Goal: Task Accomplishment & Management: Use online tool/utility

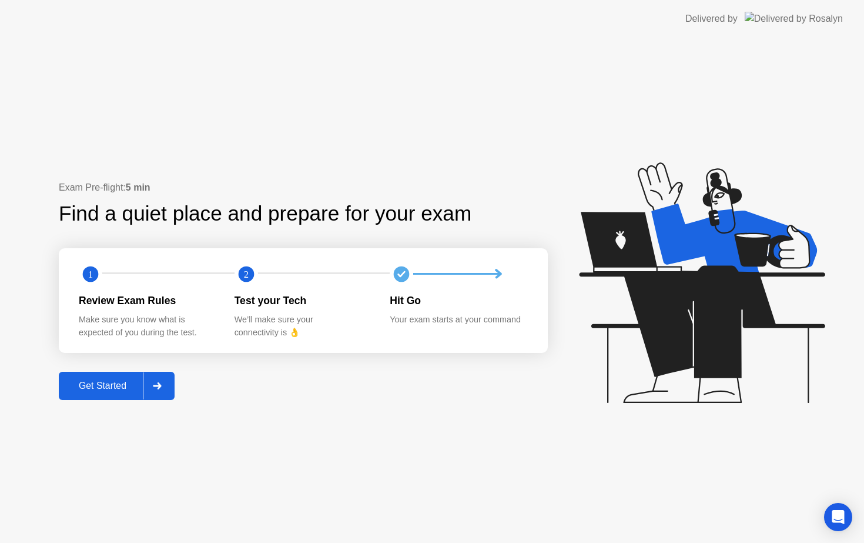
click at [164, 379] on div at bounding box center [157, 385] width 28 height 27
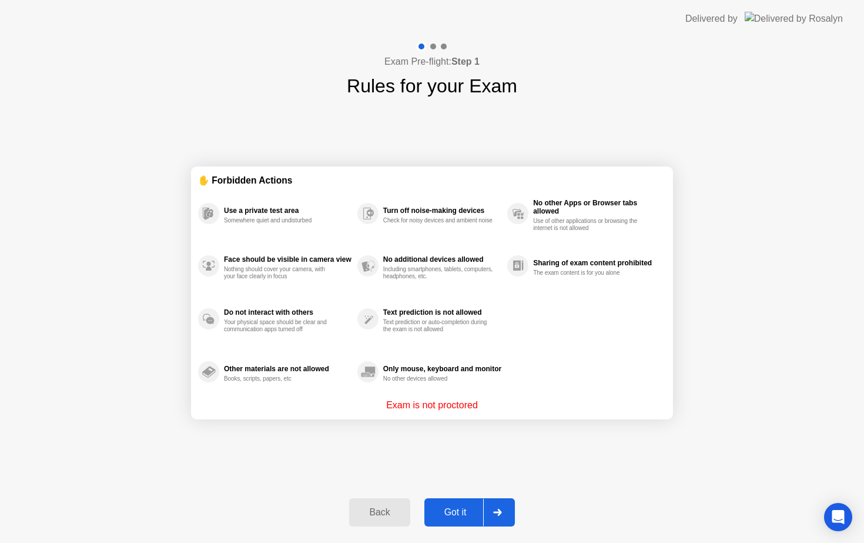
click at [495, 509] on icon at bounding box center [497, 512] width 9 height 7
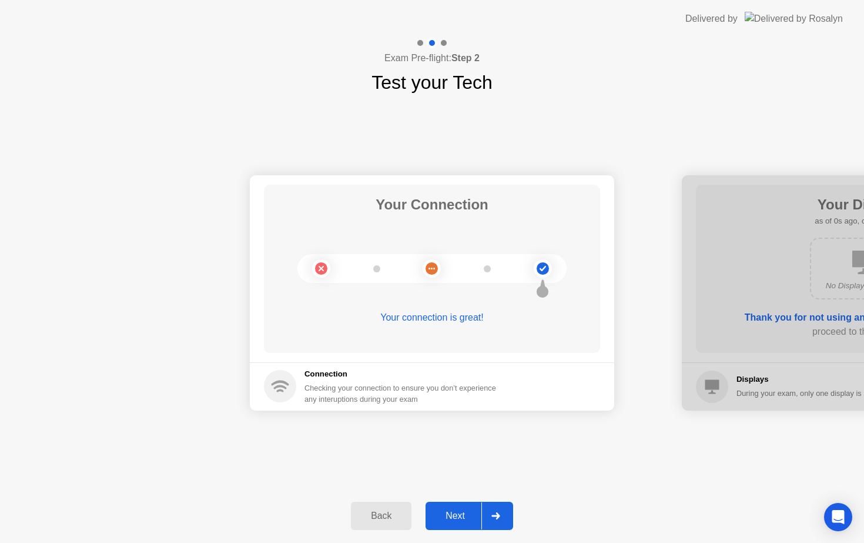
click at [499, 518] on icon at bounding box center [496, 515] width 8 height 7
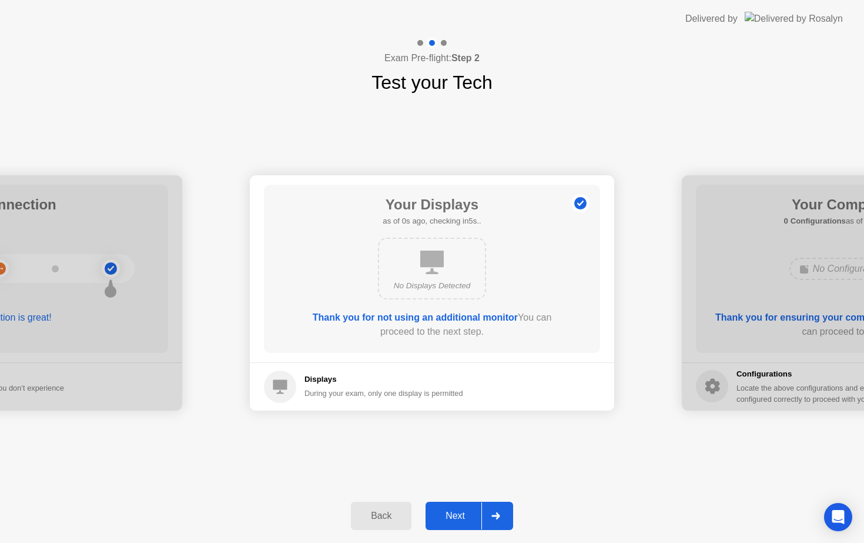
click at [499, 518] on icon at bounding box center [496, 515] width 8 height 7
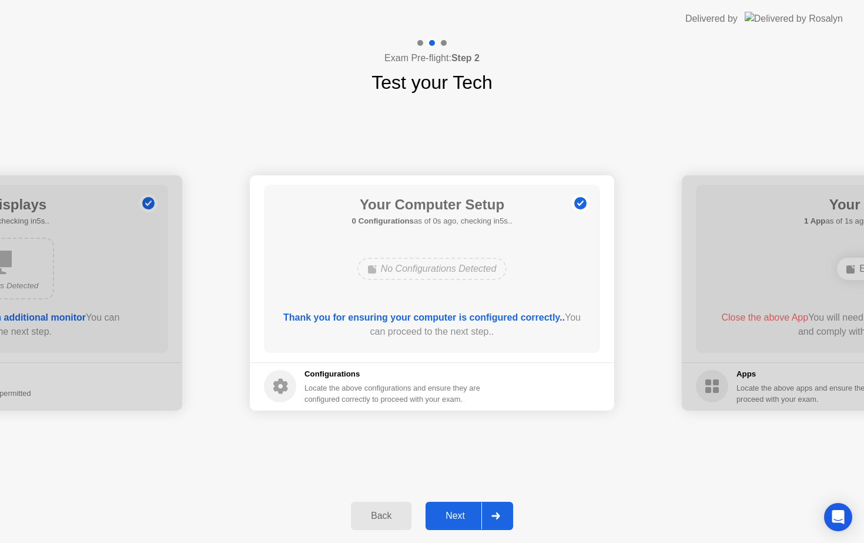
click at [499, 518] on icon at bounding box center [496, 515] width 8 height 7
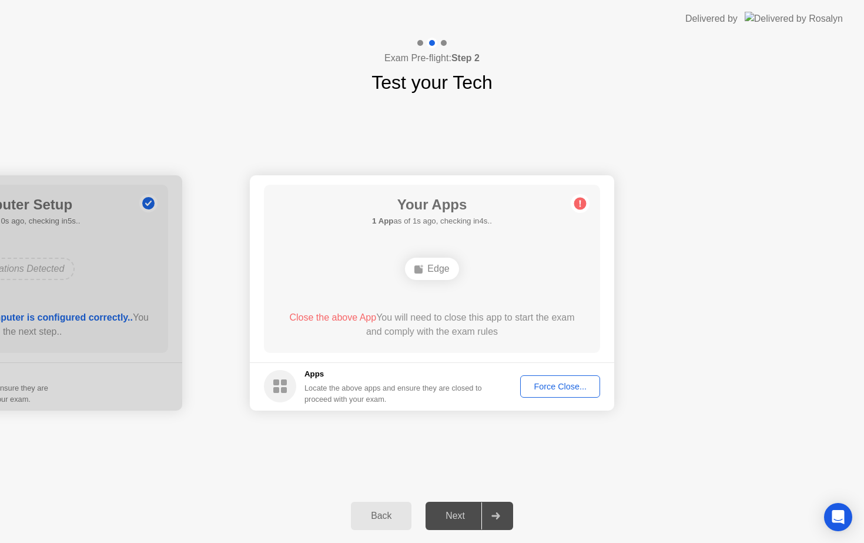
click at [573, 385] on div "Force Close..." at bounding box center [561, 386] width 72 height 9
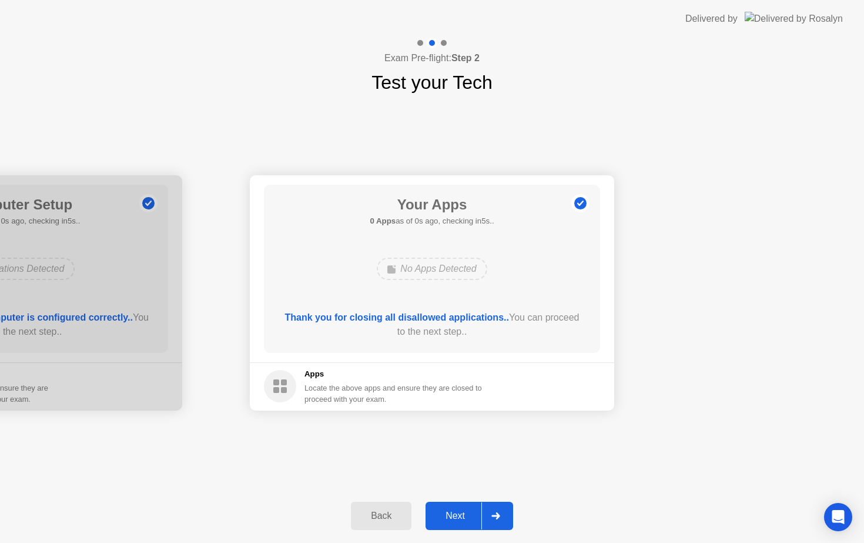
click at [500, 516] on icon at bounding box center [496, 515] width 9 height 7
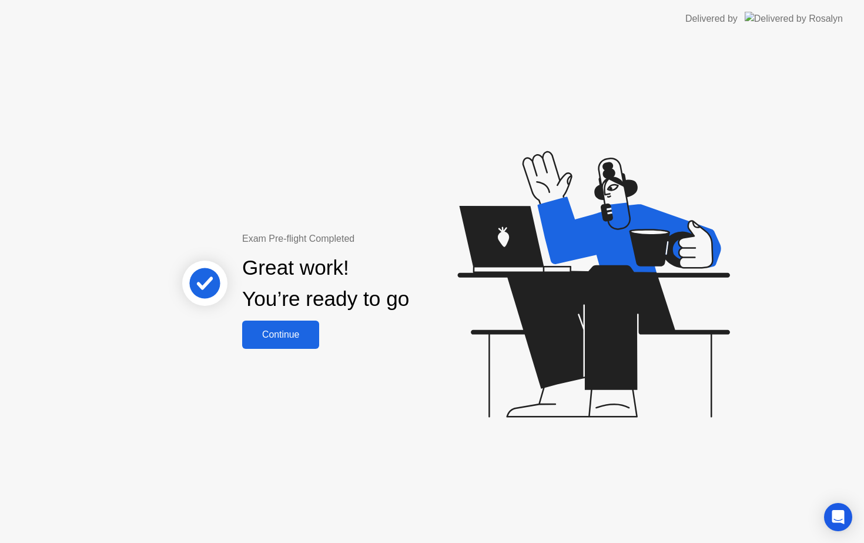
click at [277, 336] on div "Continue" at bounding box center [281, 334] width 70 height 11
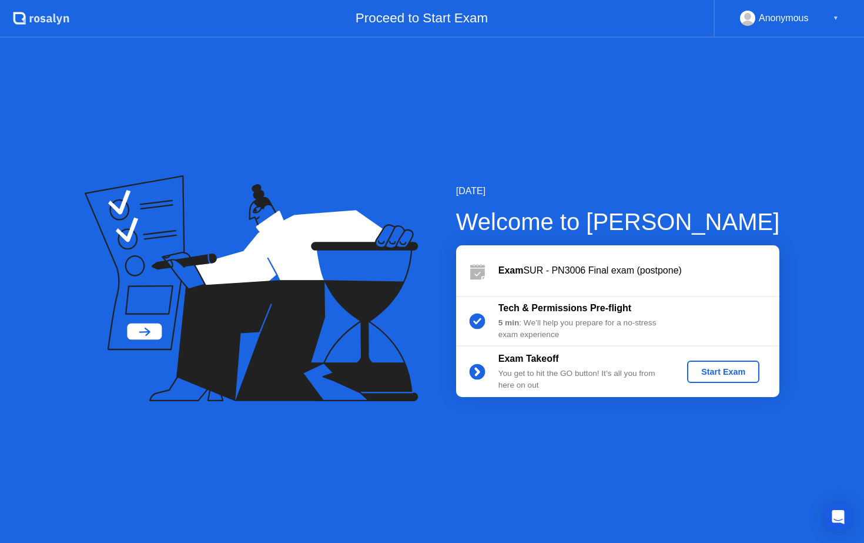
click at [717, 375] on div "Start Exam" at bounding box center [723, 371] width 63 height 9
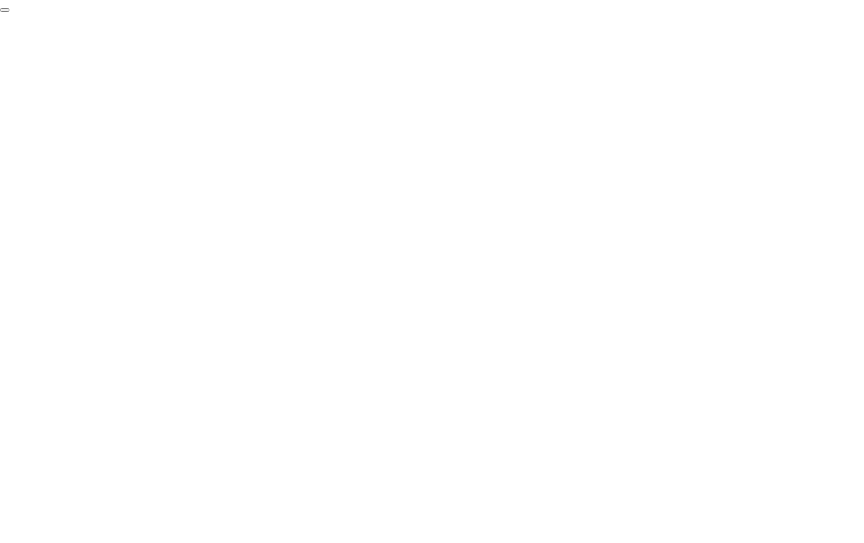
click div "End Proctoring Session"
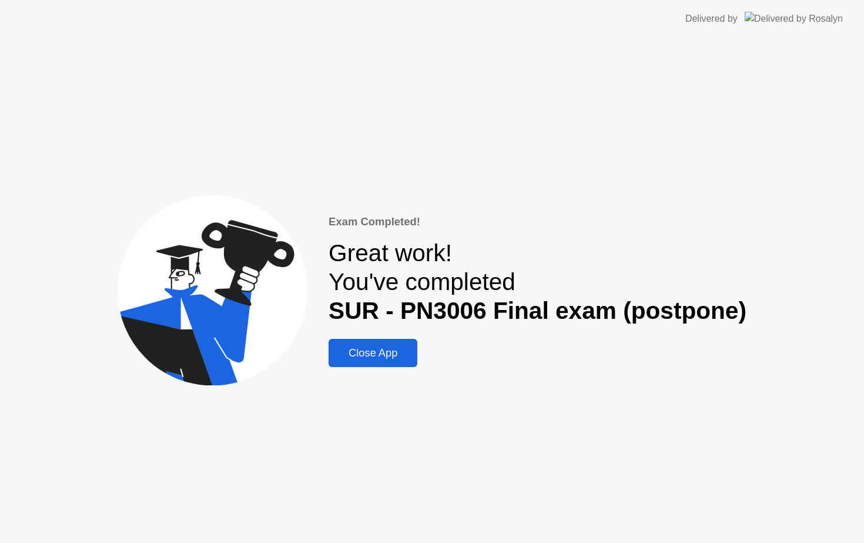
click at [375, 350] on div "Close App" at bounding box center [373, 352] width 82 height 13
